Goal: Find specific page/section: Find specific page/section

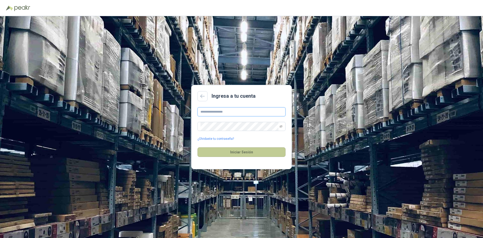
type input "**********"
click at [254, 150] on button "Iniciar Sesión" at bounding box center [241, 152] width 88 height 10
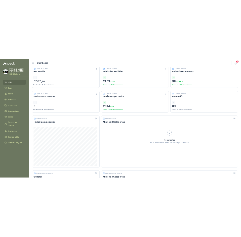
scroll to position [25, 0]
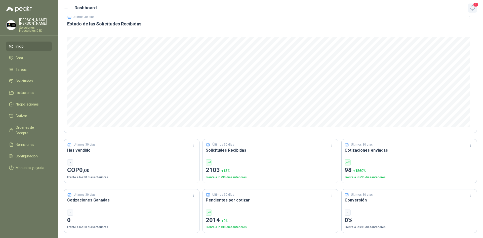
drag, startPoint x: 480, startPoint y: 10, endPoint x: 473, endPoint y: 9, distance: 7.6
click at [480, 10] on header "Dashboard 4" at bounding box center [270, 8] width 425 height 16
click at [473, 9] on icon "button" at bounding box center [472, 8] width 4 height 5
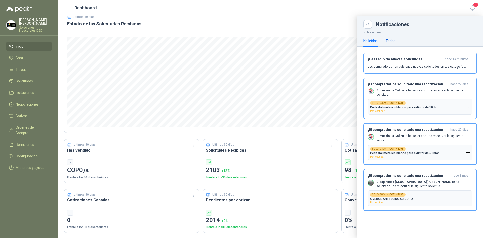
click at [386, 38] on div "Todas" at bounding box center [391, 41] width 10 height 6
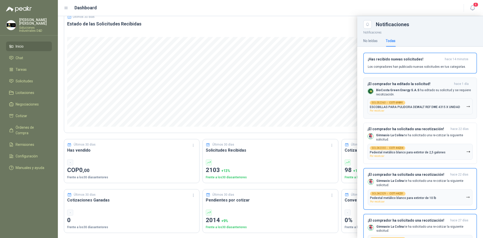
click at [393, 93] on p "BioCosta Green Energy S.A.S ha editado su solicitud y se requiere recotización." at bounding box center [424, 92] width 97 height 9
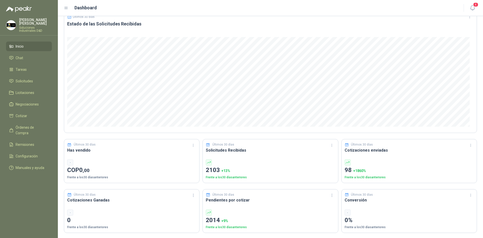
click at [23, 44] on span "Inicio" at bounding box center [20, 47] width 8 height 6
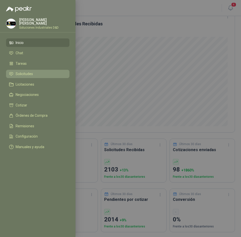
click at [34, 74] on li "Solicitudes" at bounding box center [37, 74] width 57 height 5
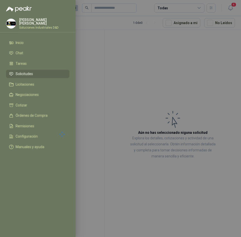
click at [132, 69] on div at bounding box center [120, 118] width 241 height 237
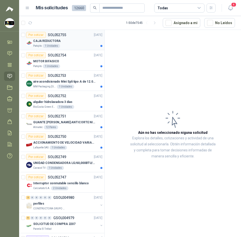
click at [82, 42] on div "CAJA REDUCTORA" at bounding box center [67, 41] width 69 height 6
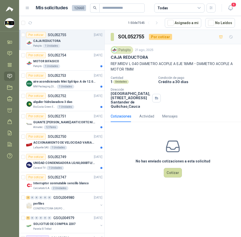
click at [135, 59] on p "CAJA REDUCTORA" at bounding box center [129, 57] width 37 height 5
click at [229, 9] on icon "button" at bounding box center [230, 8] width 6 height 6
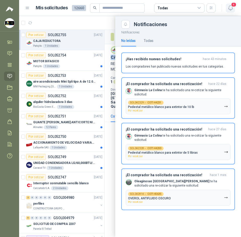
click at [229, 9] on icon "button" at bounding box center [230, 8] width 6 height 6
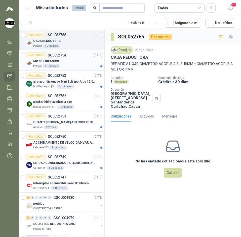
click at [73, 66] on div "Patojito 1 Unidades" at bounding box center [67, 66] width 69 height 4
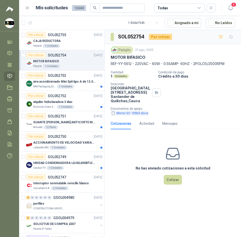
click at [134, 116] on button "Motor SC 10923.docx" at bounding box center [130, 113] width 38 height 5
click at [227, 5] on icon "button" at bounding box center [230, 8] width 6 height 6
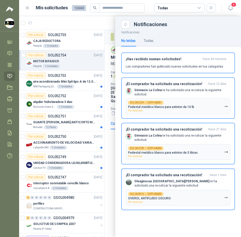
click at [81, 18] on div at bounding box center [130, 126] width 222 height 221
